Goal: Check status

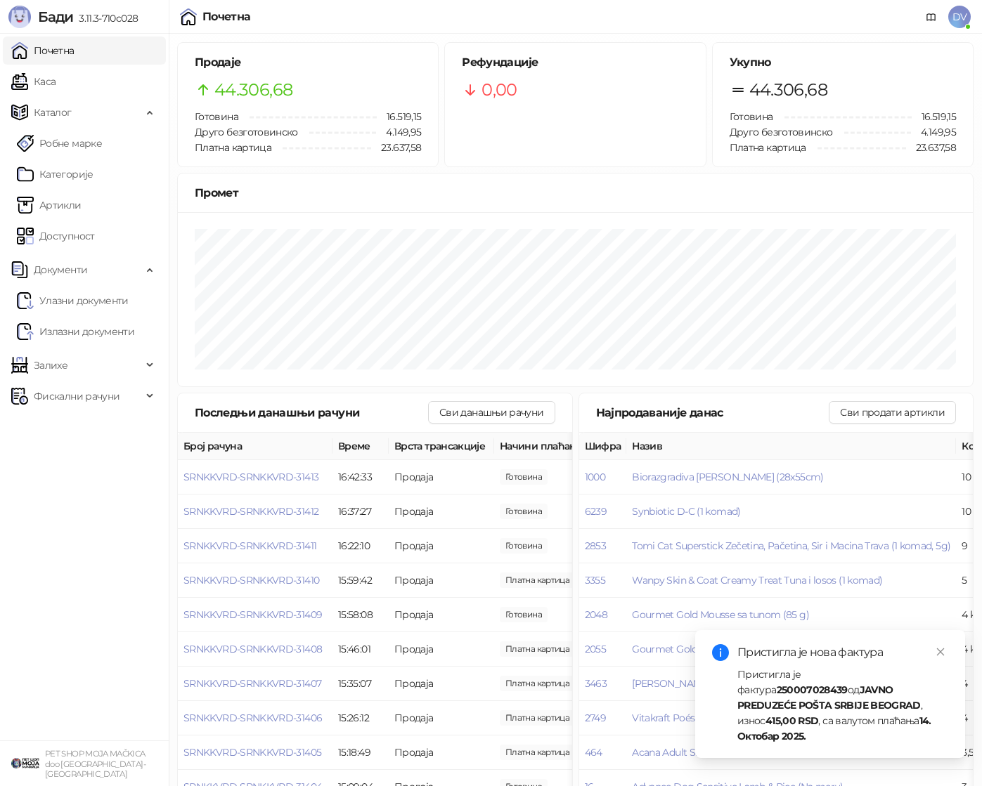
click at [56, 67] on link "Каса" at bounding box center [33, 81] width 44 height 28
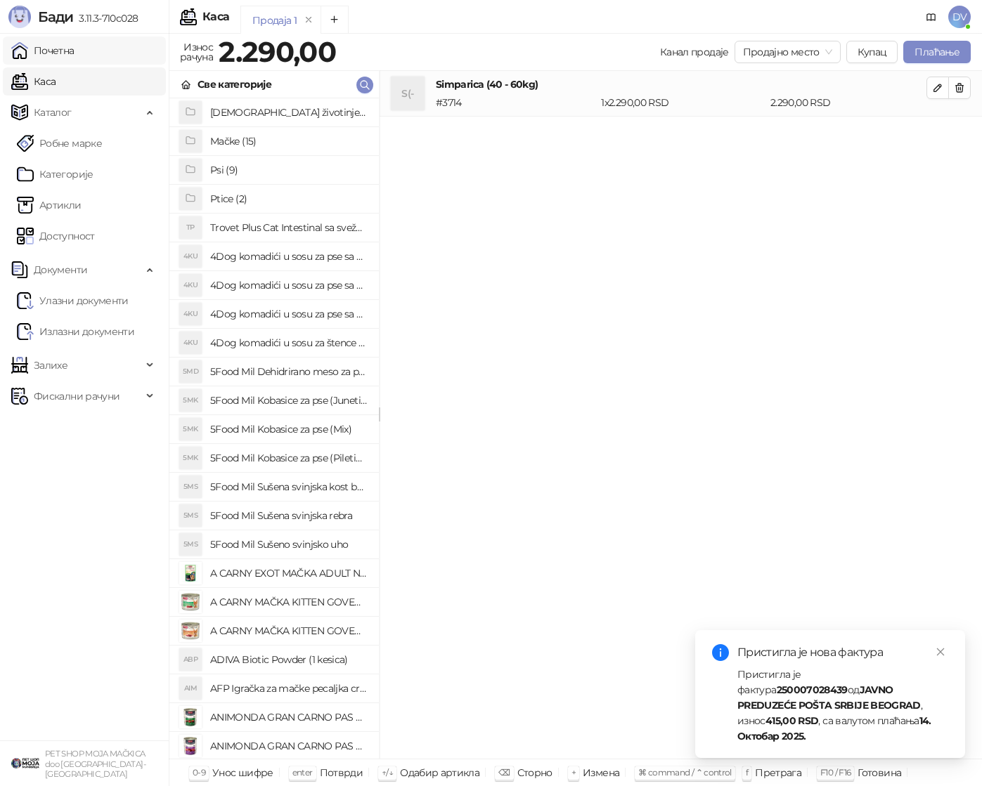
click at [74, 39] on link "Почетна" at bounding box center [42, 51] width 63 height 28
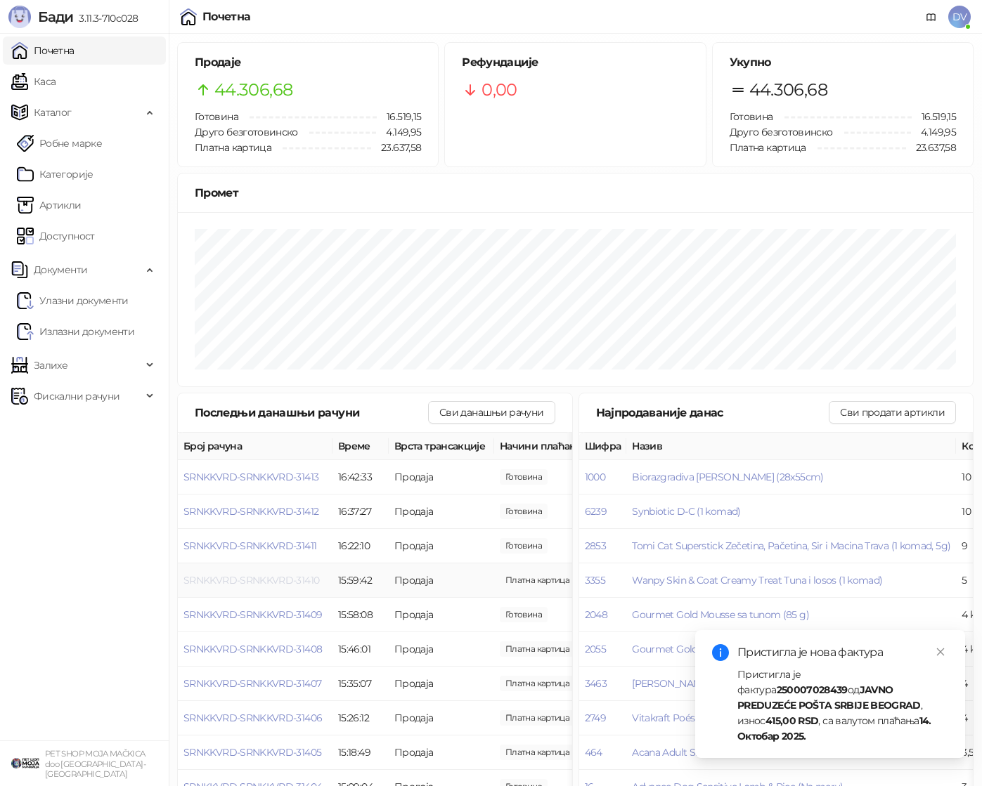
click at [274, 580] on span "SRNKKVRD-SRNKKVRD-31410" at bounding box center [251, 580] width 136 height 13
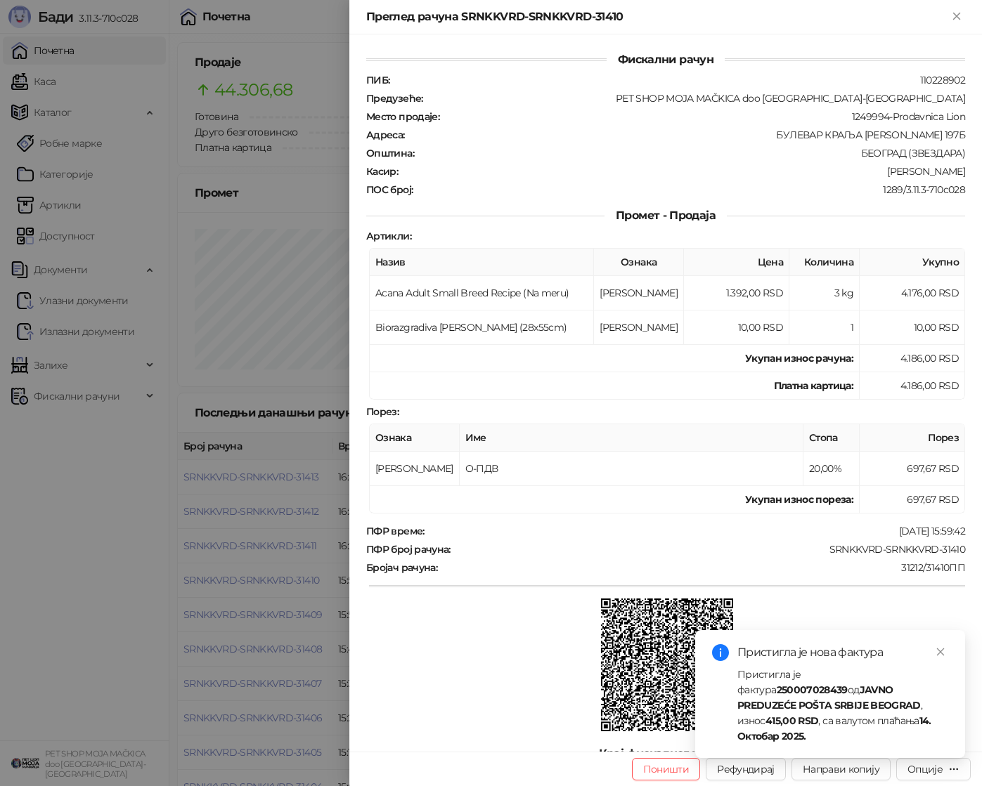
click at [239, 544] on div at bounding box center [491, 393] width 982 height 786
